Goal: Browse casually

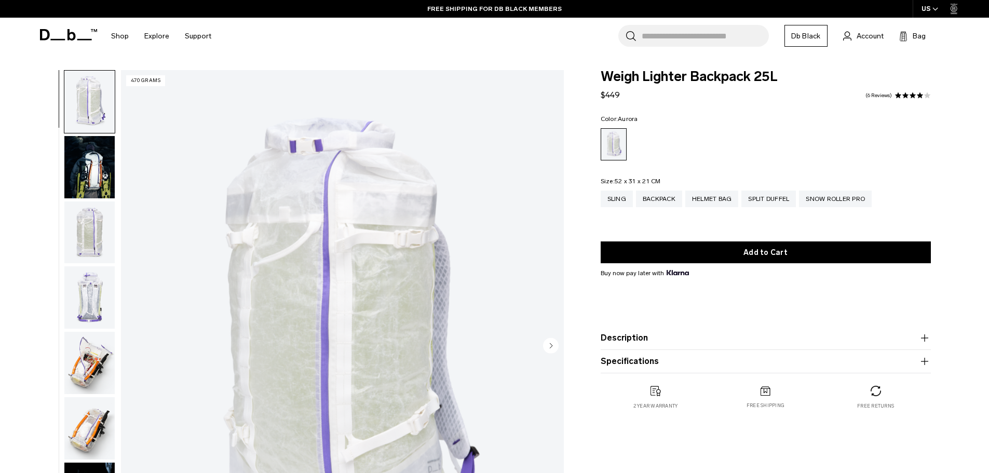
click at [84, 172] on img "button" at bounding box center [89, 167] width 50 height 62
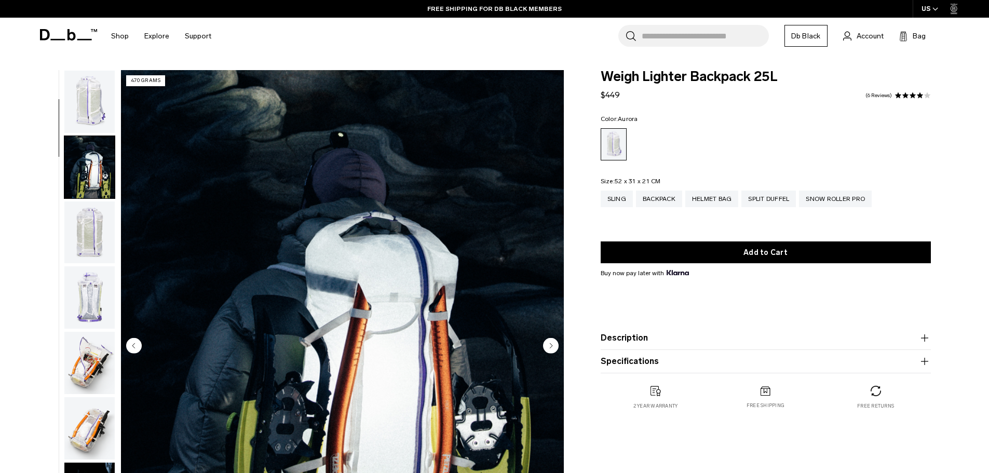
scroll to position [65, 0]
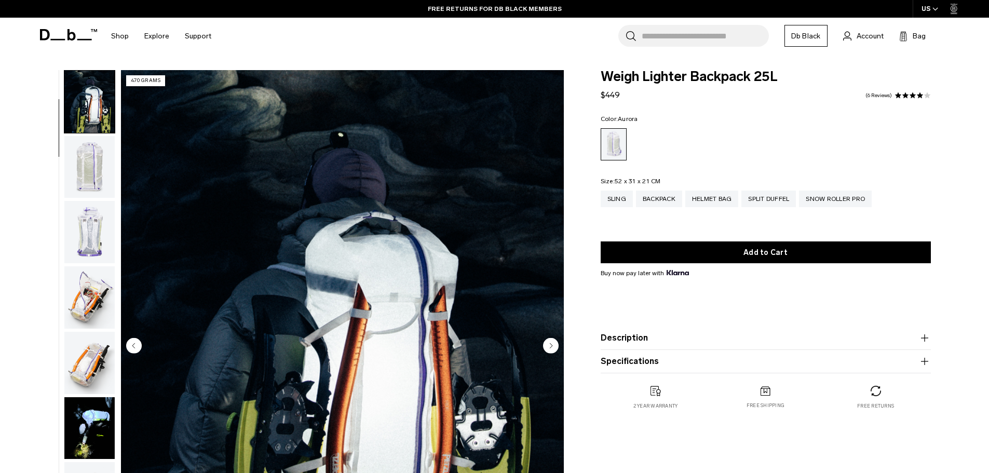
click at [82, 176] on img "button" at bounding box center [89, 167] width 50 height 62
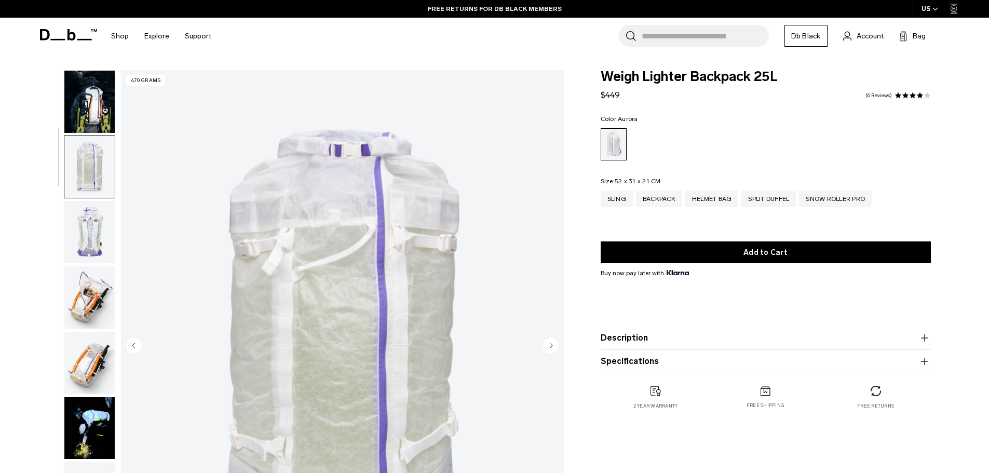
scroll to position [131, 0]
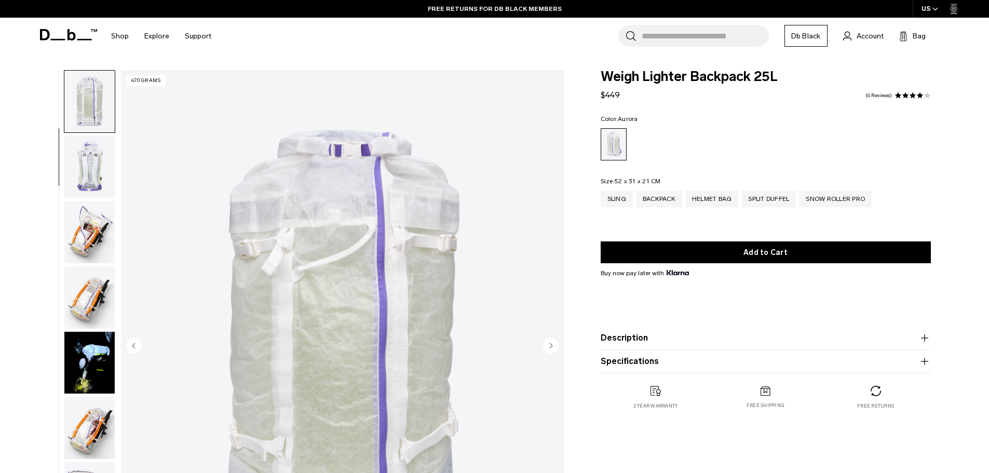
click at [92, 220] on img "button" at bounding box center [89, 232] width 50 height 62
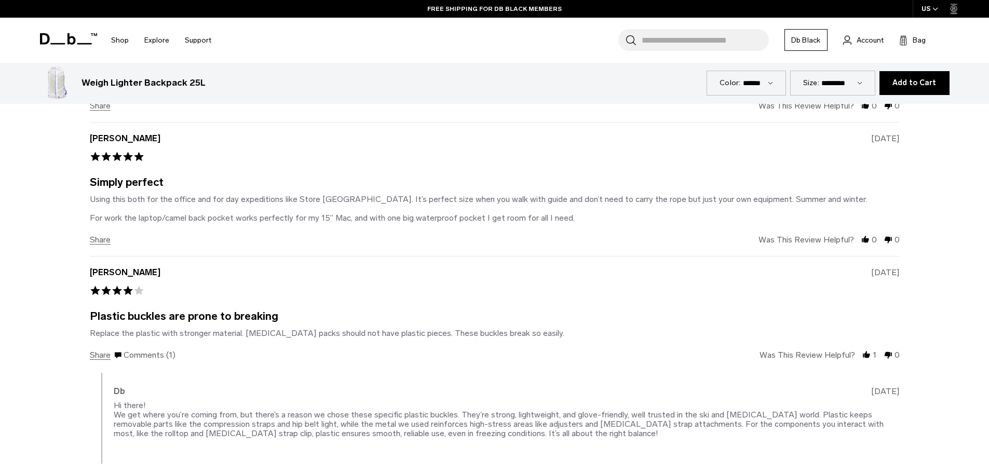
scroll to position [2335, 0]
